Goal: Task Accomplishment & Management: Use online tool/utility

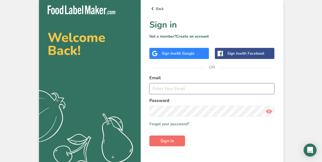
type input "[PERSON_NAME][EMAIL_ADDRESS][PERSON_NAME][DOMAIN_NAME]"
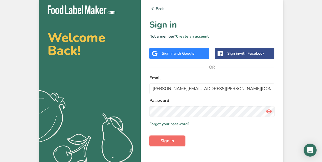
click at [165, 136] on button "Sign in" at bounding box center [167, 140] width 36 height 11
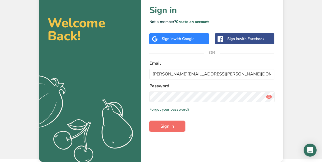
click at [161, 125] on span "Sign in" at bounding box center [167, 126] width 14 height 6
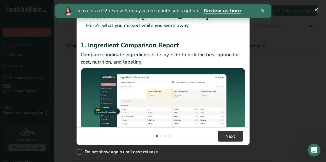
click at [264, 12] on div "Close" at bounding box center [263, 10] width 5 height 3
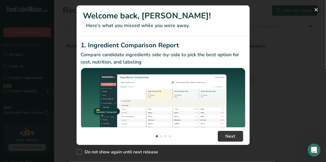
click at [316, 10] on button "New Features" at bounding box center [316, 9] width 9 height 9
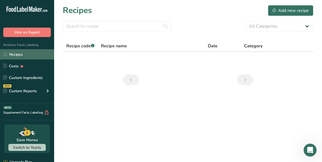
click at [31, 54] on link "Recipes" at bounding box center [27, 54] width 54 height 10
click at [10, 56] on link "Recipes" at bounding box center [27, 54] width 54 height 10
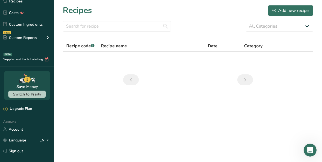
scroll to position [54, 0]
click at [129, 80] on icon "Previous page" at bounding box center [131, 80] width 6 height 10
click at [277, 24] on select "All Categories Baked Goods [GEOGRAPHIC_DATA] Confectionery Cooked Meals, Salads…" at bounding box center [279, 26] width 68 height 11
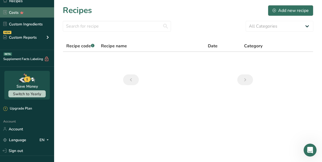
click at [15, 12] on link "Costs" at bounding box center [27, 12] width 54 height 10
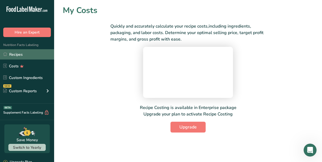
click at [15, 58] on link "Recipes" at bounding box center [27, 54] width 54 height 10
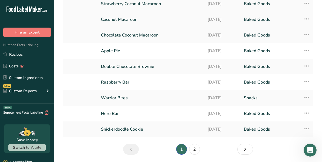
scroll to position [72, 0]
click at [121, 97] on link "Warrior Bites" at bounding box center [151, 97] width 100 height 11
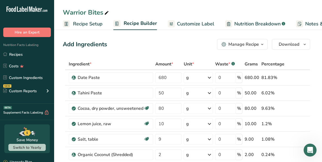
click at [263, 46] on icon "button" at bounding box center [262, 44] width 4 height 7
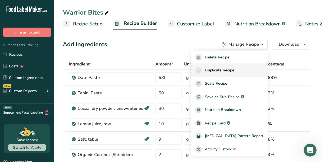
click at [240, 67] on button "Duplicate Recipe" at bounding box center [229, 70] width 76 height 13
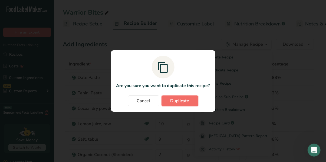
click at [178, 102] on span "Duplicate" at bounding box center [179, 101] width 19 height 6
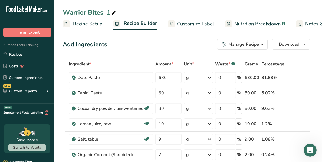
click at [112, 11] on icon at bounding box center [113, 13] width 5 height 8
type input "Warrior Bites (6-pack)"
click at [80, 26] on span "Recipe Setup" at bounding box center [87, 23] width 29 height 7
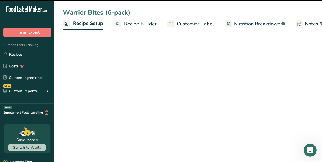
scroll to position [0, 2]
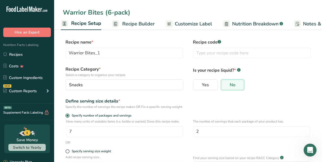
type input "Warrior Bites (6-pack)"
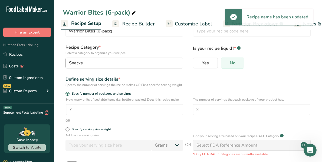
scroll to position [29, 0]
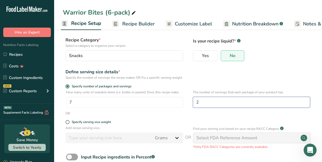
click at [209, 107] on input "2" at bounding box center [251, 102] width 117 height 11
type input "6"
click at [191, 125] on div "Specify serving size weight" at bounding box center [188, 122] width 250 height 5
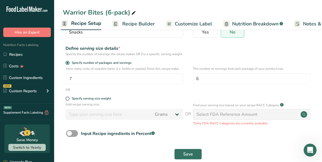
scroll to position [67, 0]
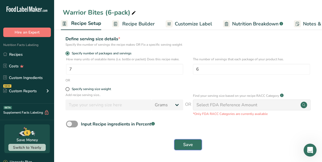
click at [187, 142] on span "Save" at bounding box center [188, 144] width 10 height 6
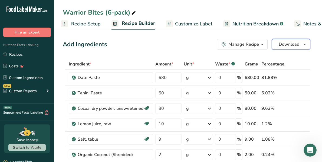
click at [284, 43] on span "Download" at bounding box center [288, 44] width 21 height 6
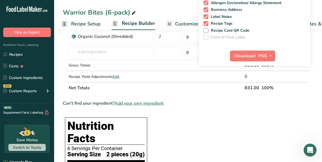
scroll to position [121, 0]
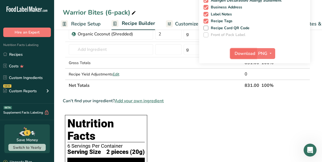
click at [239, 49] on button "Download" at bounding box center [243, 53] width 26 height 11
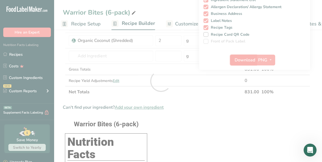
scroll to position [0, 0]
